Goal: Find specific page/section: Find specific page/section

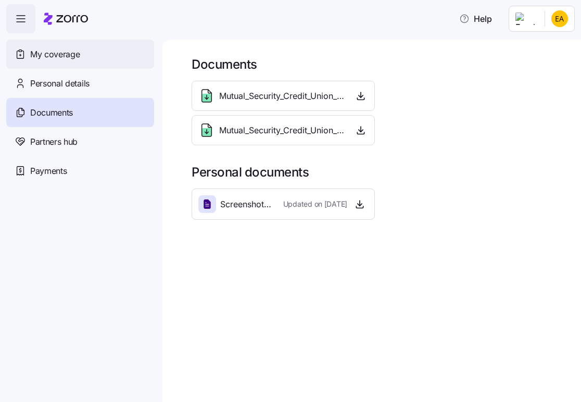
click at [62, 51] on span "My coverage" at bounding box center [54, 54] width 49 height 13
